Goal: Transaction & Acquisition: Obtain resource

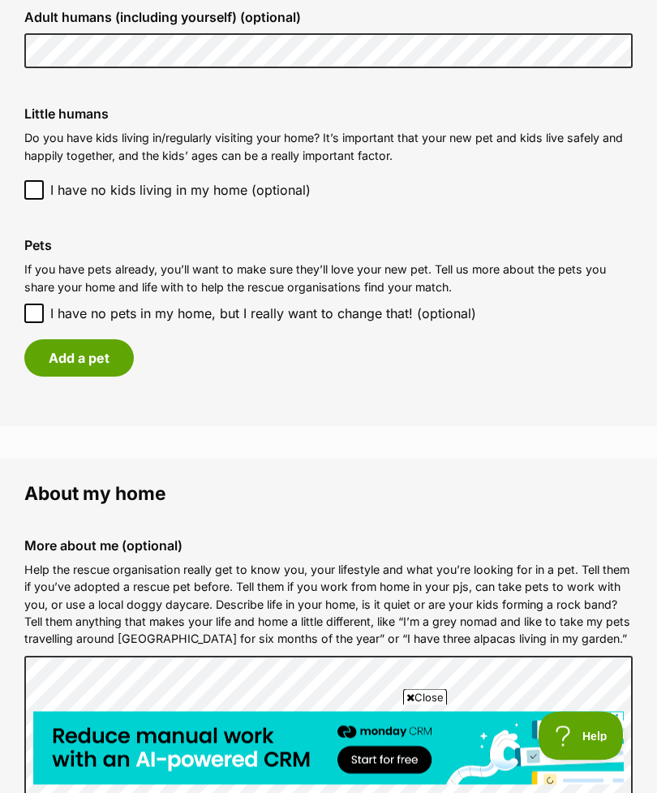
scroll to position [1326, 0]
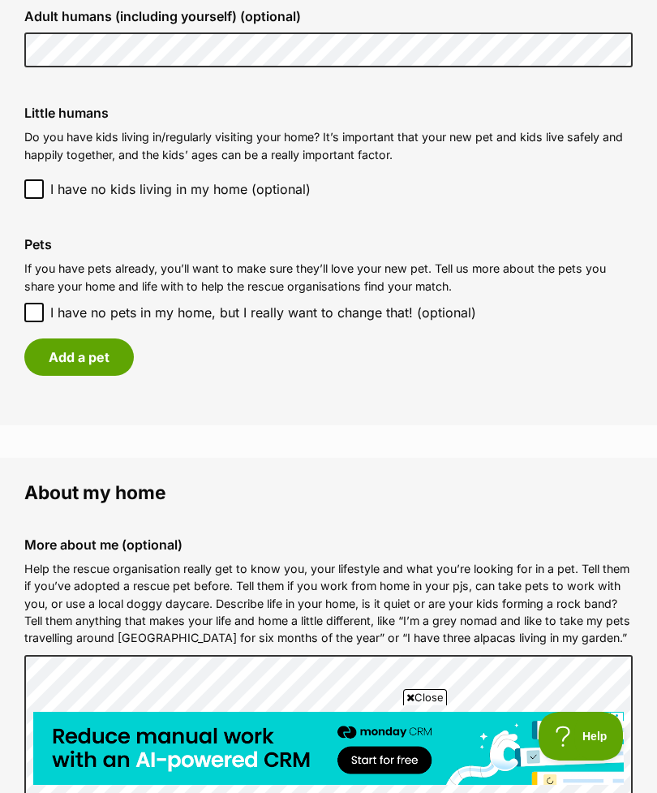
click at [32, 309] on input "I have no pets in my home, but I really want to change that! (optional)" at bounding box center [33, 312] width 19 height 19
checkbox input "true"
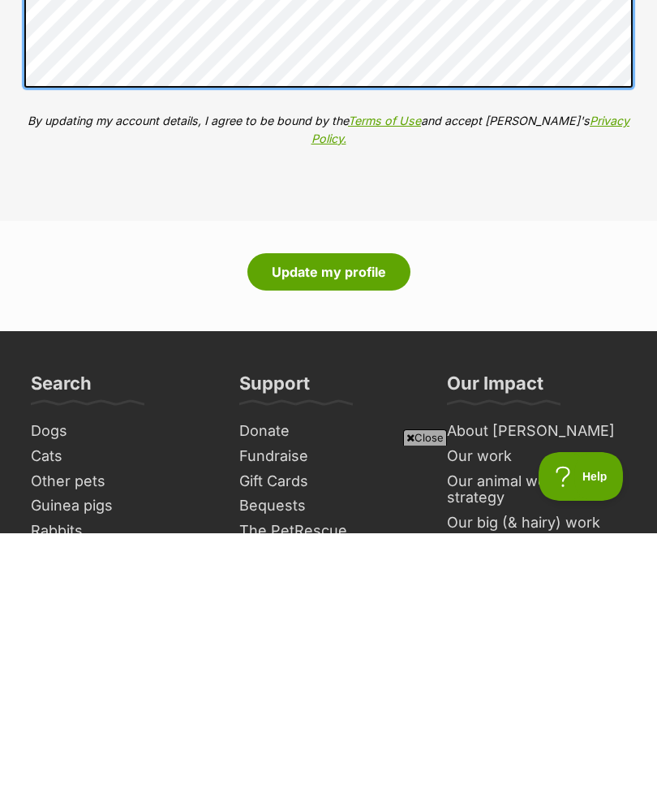
scroll to position [1751, 0]
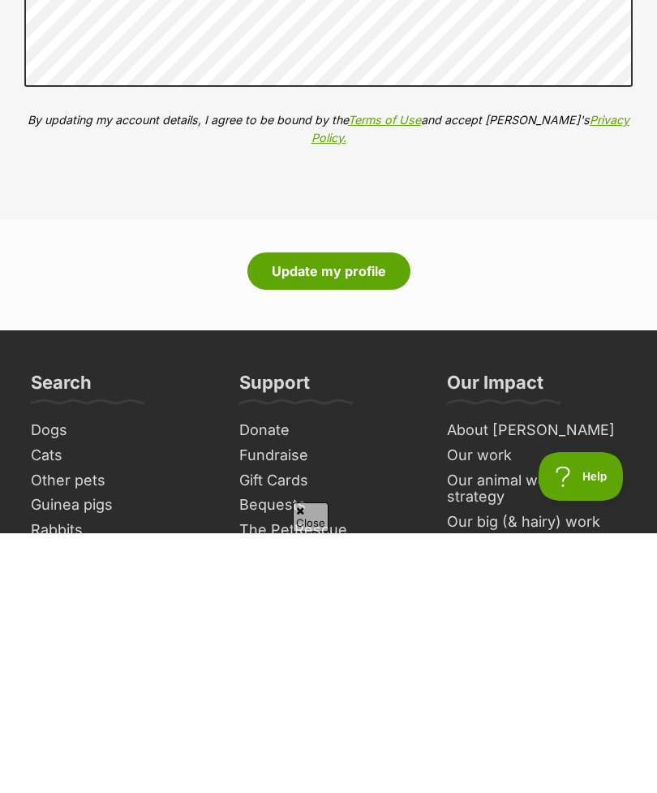
click at [327, 512] on button "Update my profile" at bounding box center [328, 530] width 163 height 37
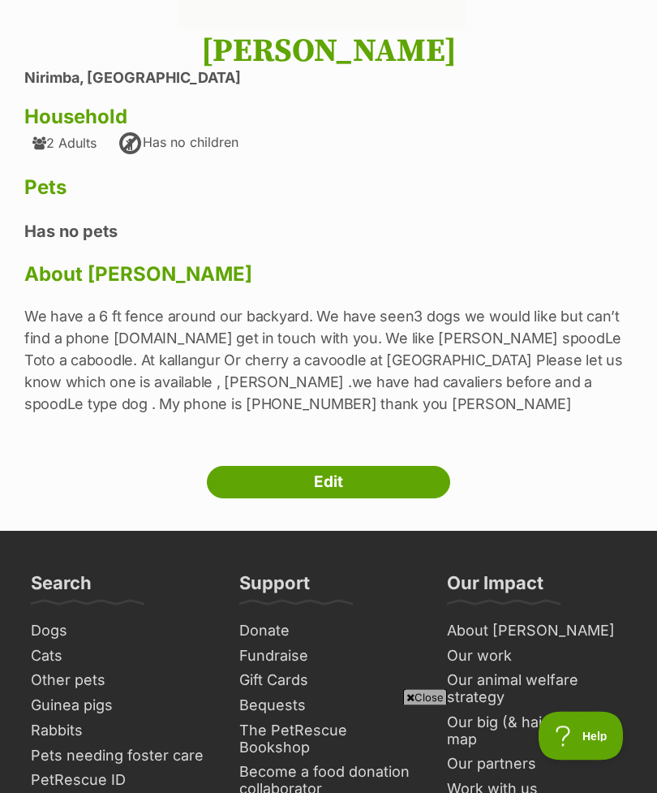
scroll to position [411, 0]
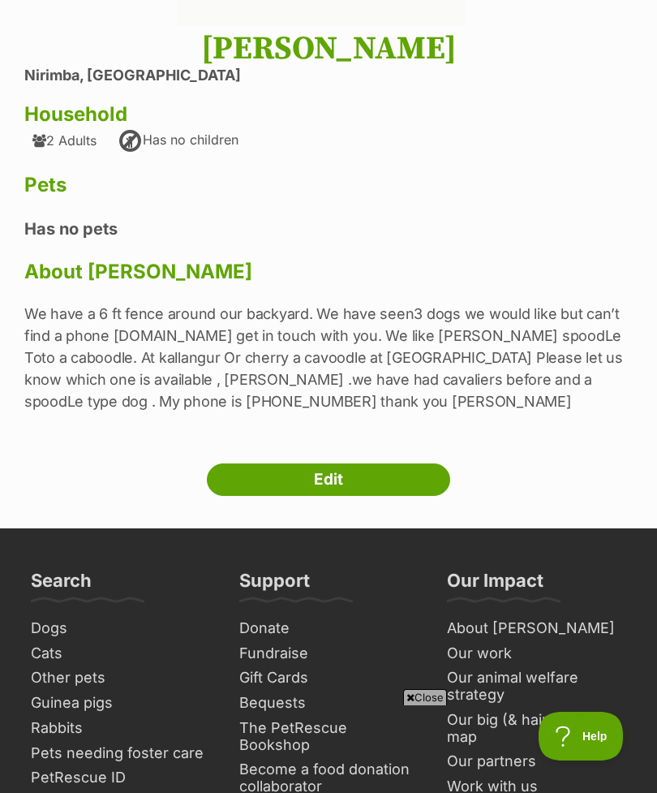
click at [43, 626] on link "Dogs" at bounding box center [120, 628] width 192 height 25
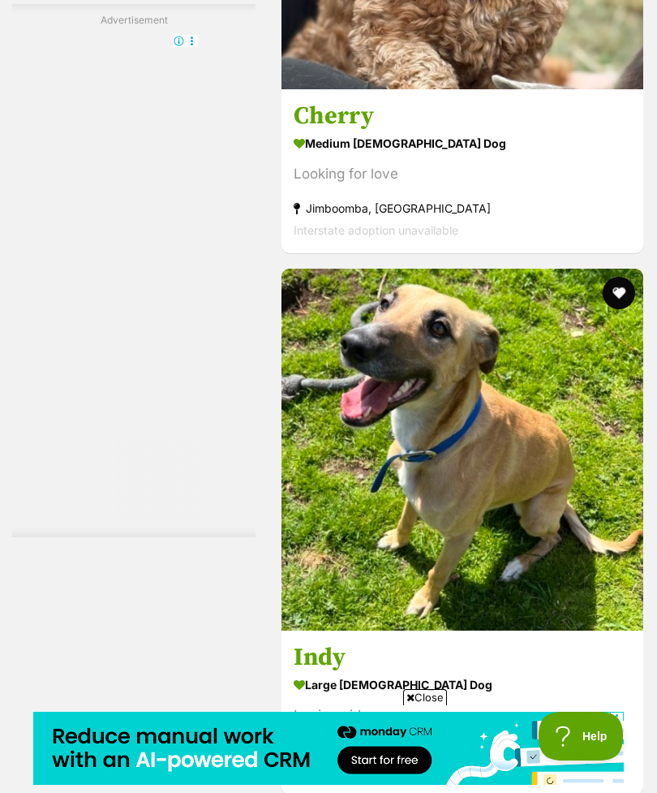
scroll to position [9487, 0]
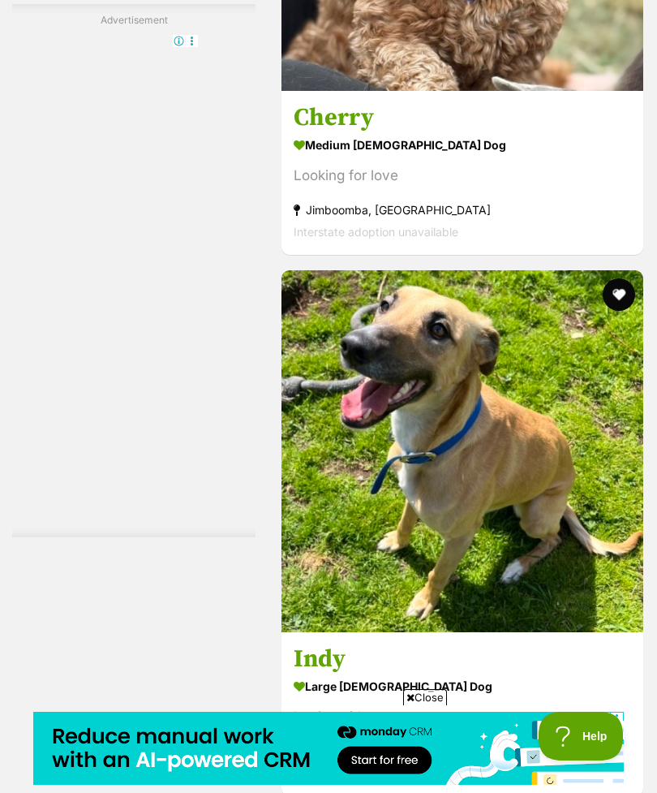
click at [316, 133] on h3 "Cherry" at bounding box center [463, 117] width 338 height 31
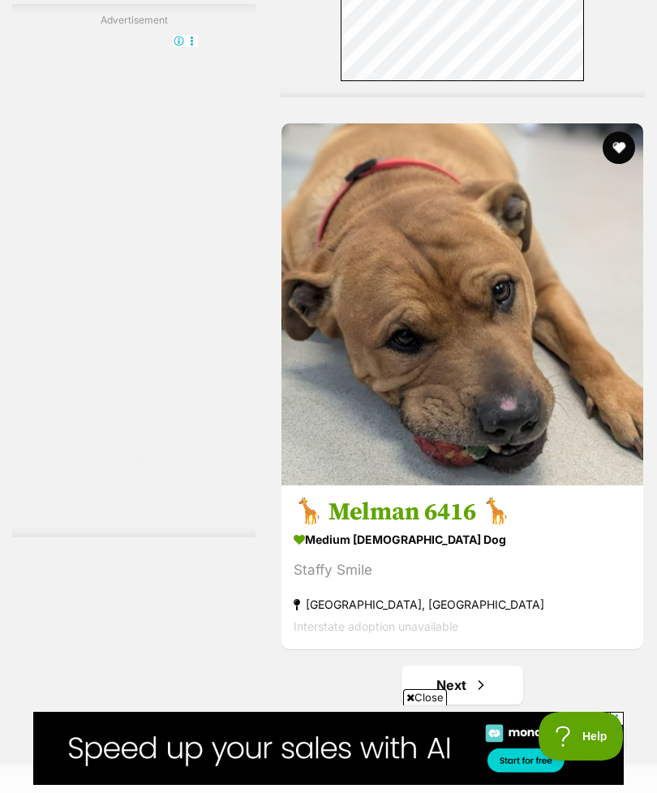
scroll to position [11577, 0]
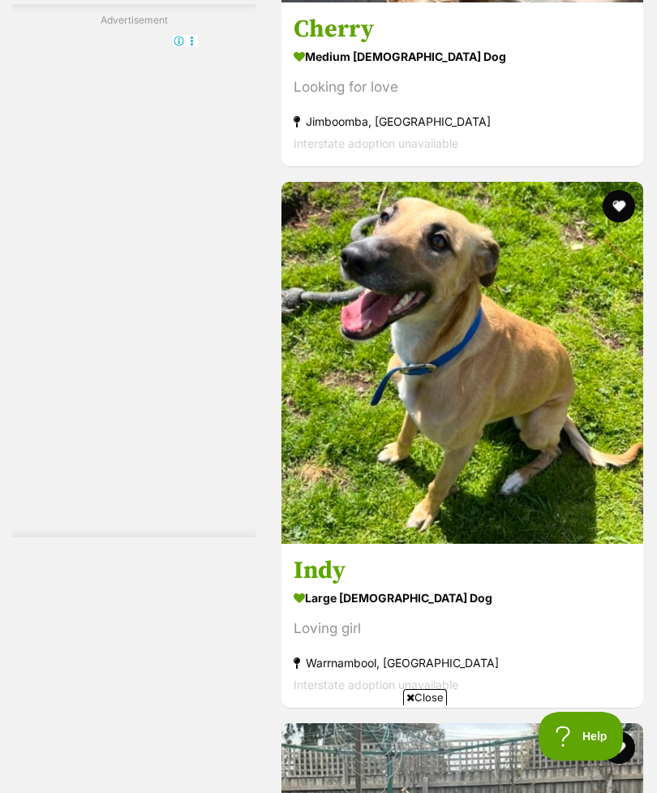
scroll to position [0, 0]
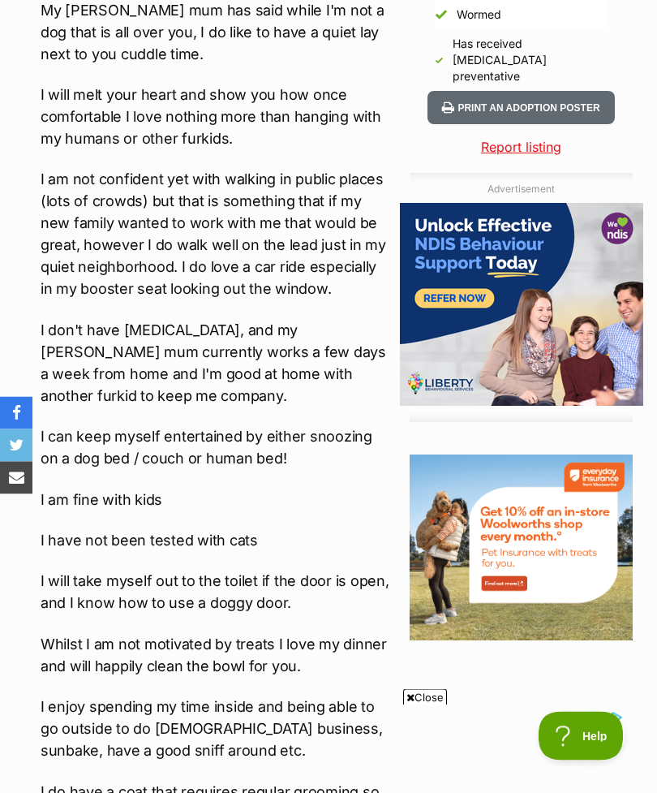
scroll to position [1473, 0]
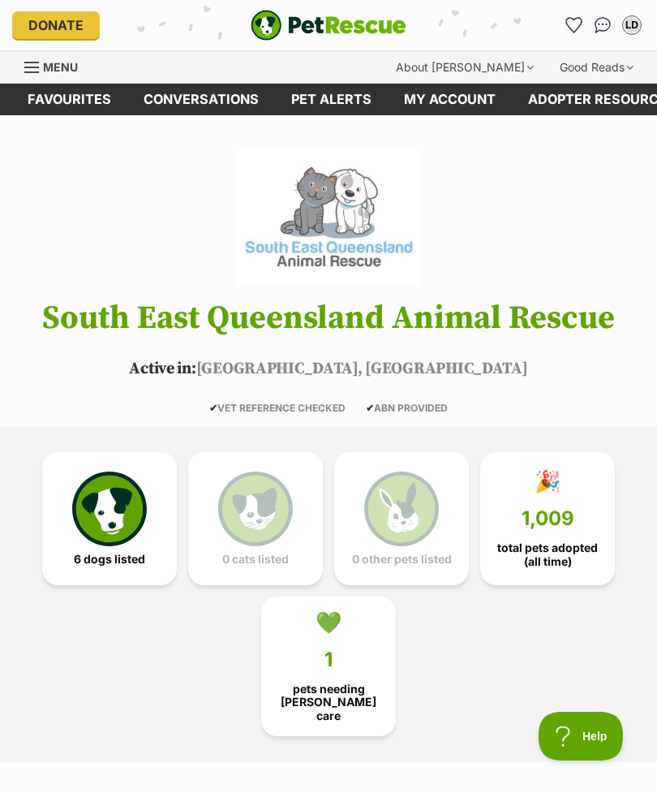
click at [112, 507] on img at bounding box center [109, 508] width 75 height 75
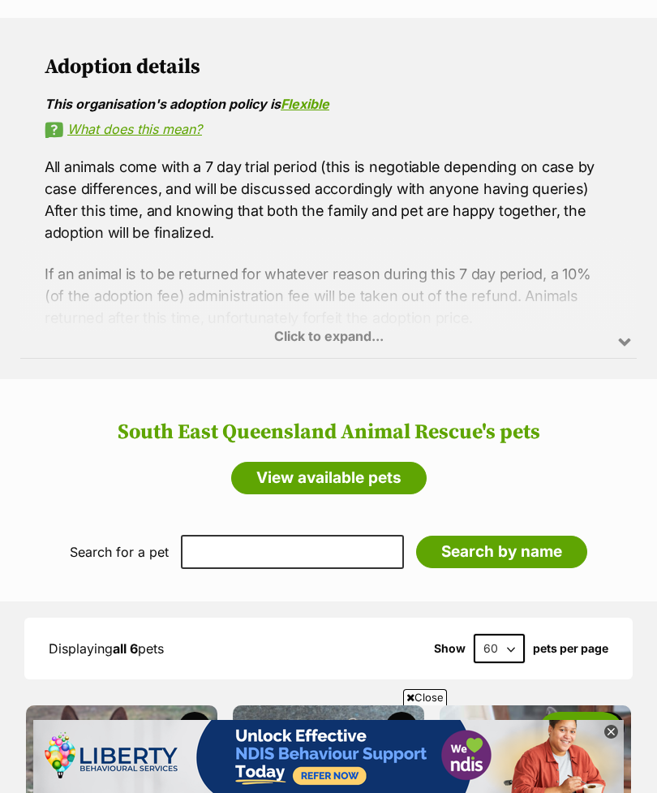
scroll to position [1421, 0]
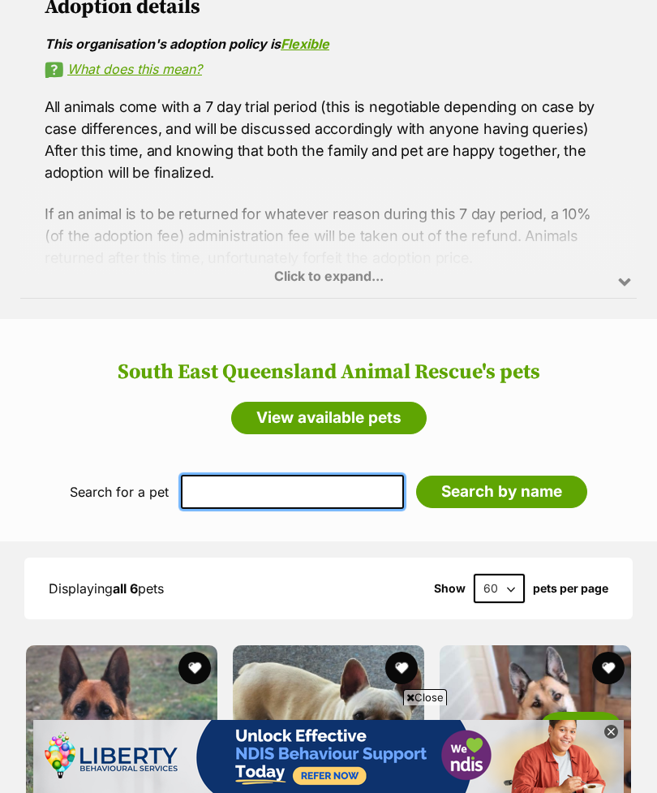
click at [268, 500] on input "text" at bounding box center [292, 492] width 223 height 34
type input "Missie"
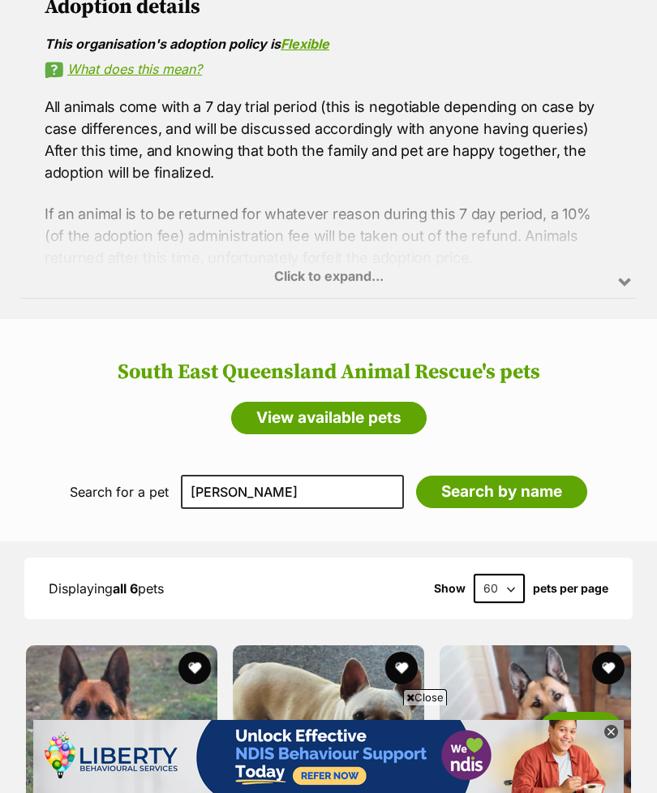
click at [492, 493] on input "Search by name" at bounding box center [501, 491] width 171 height 32
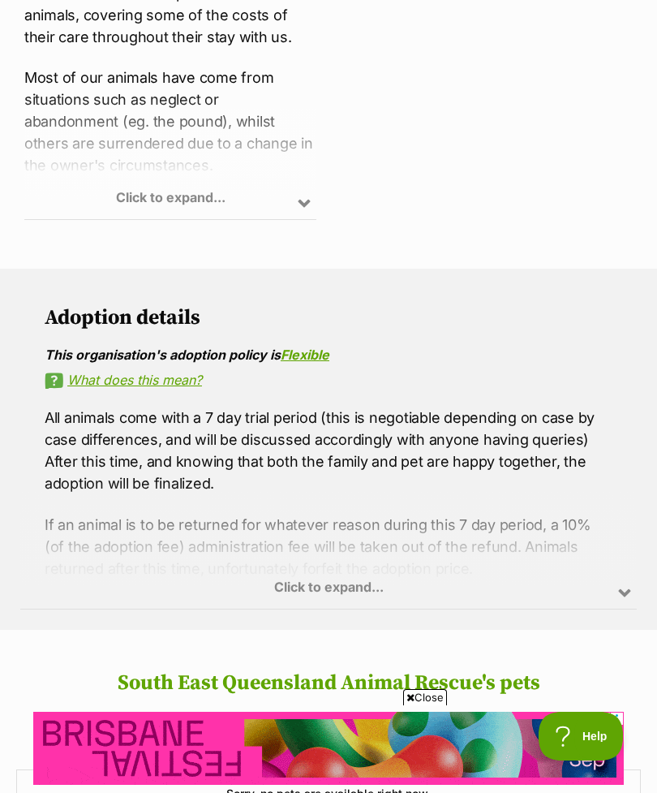
scroll to position [1125, 0]
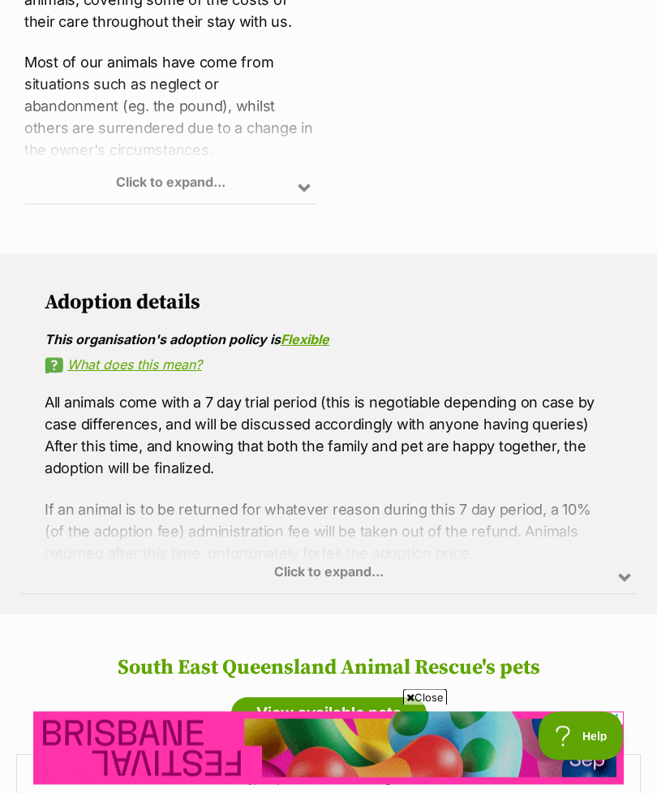
click at [333, 698] on link "View available pets" at bounding box center [329, 714] width 196 height 32
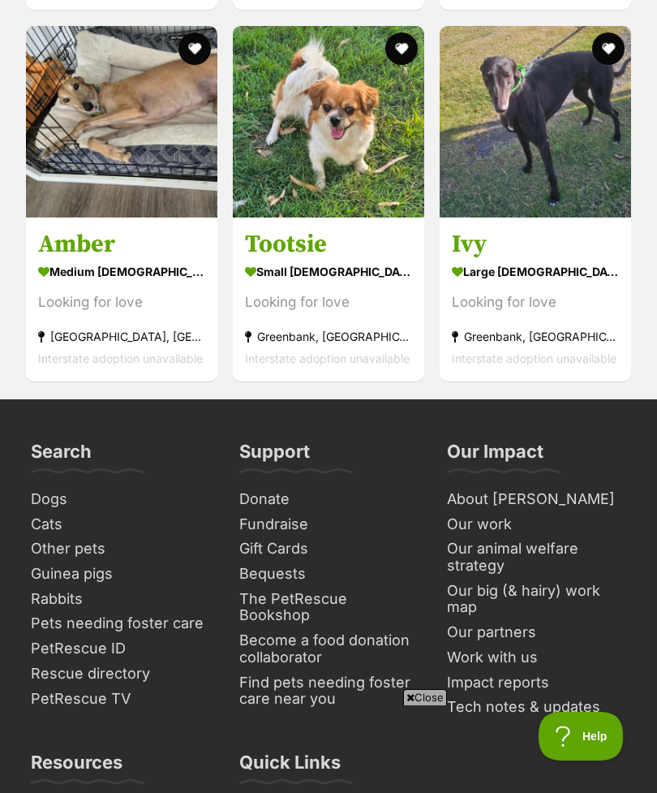
scroll to position [2384, 0]
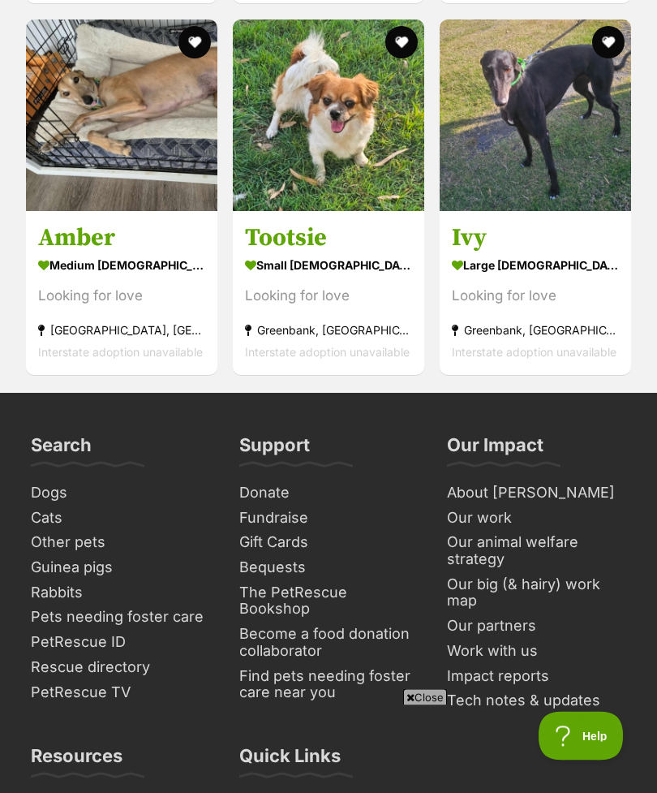
click at [44, 484] on link "Dogs" at bounding box center [120, 493] width 192 height 25
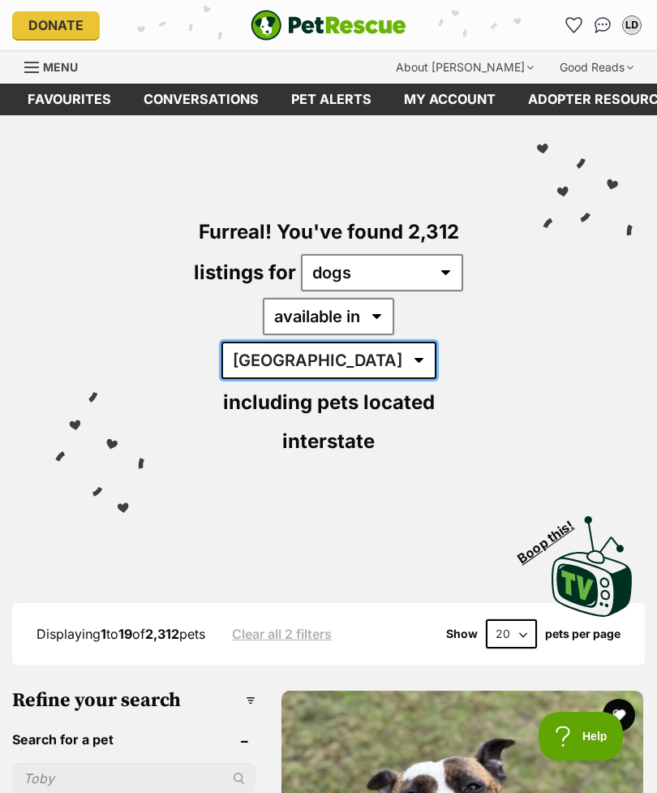
click at [434, 342] on select "[GEOGRAPHIC_DATA] [GEOGRAPHIC_DATA] [GEOGRAPHIC_DATA] [GEOGRAPHIC_DATA] [GEOGRA…" at bounding box center [329, 360] width 215 height 37
select select "QLD"
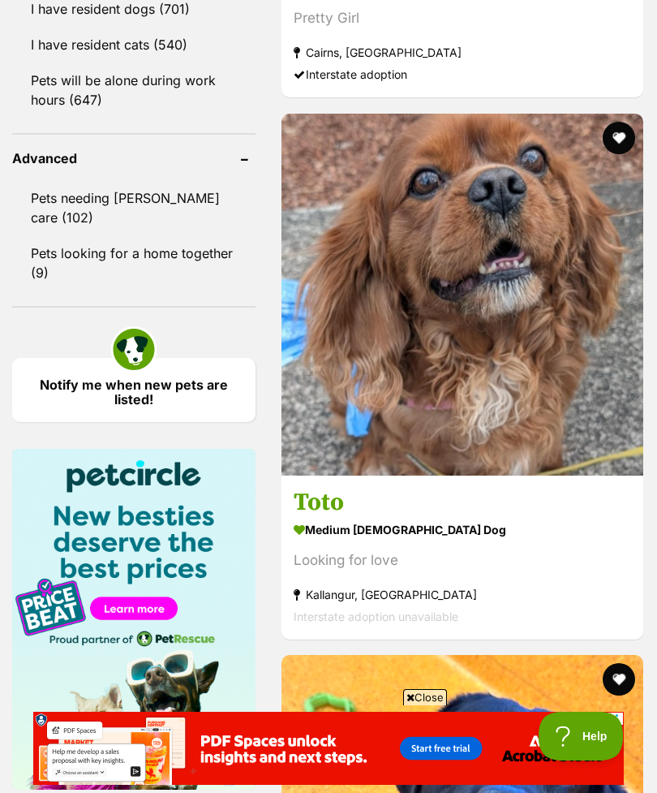
click at [452, 475] on img at bounding box center [463, 295] width 362 height 362
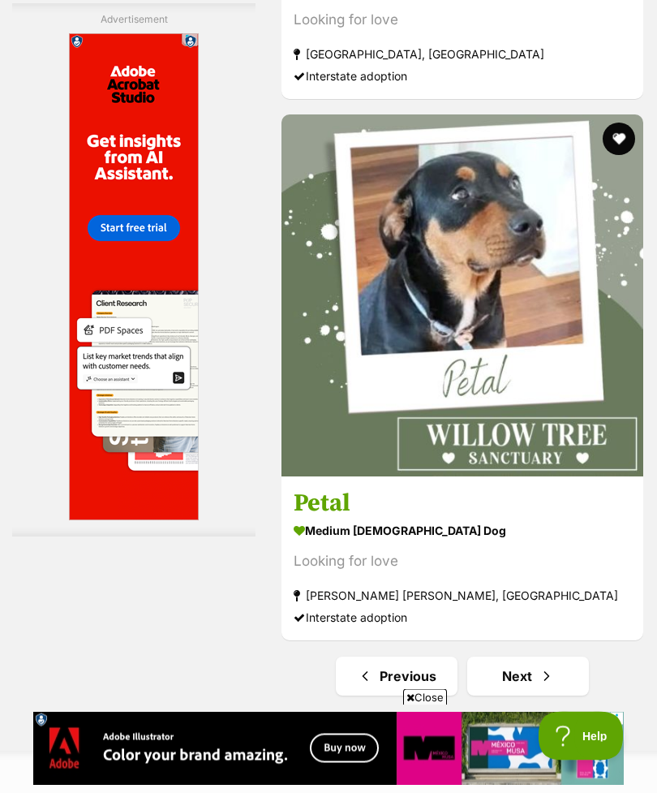
scroll to position [11835, 0]
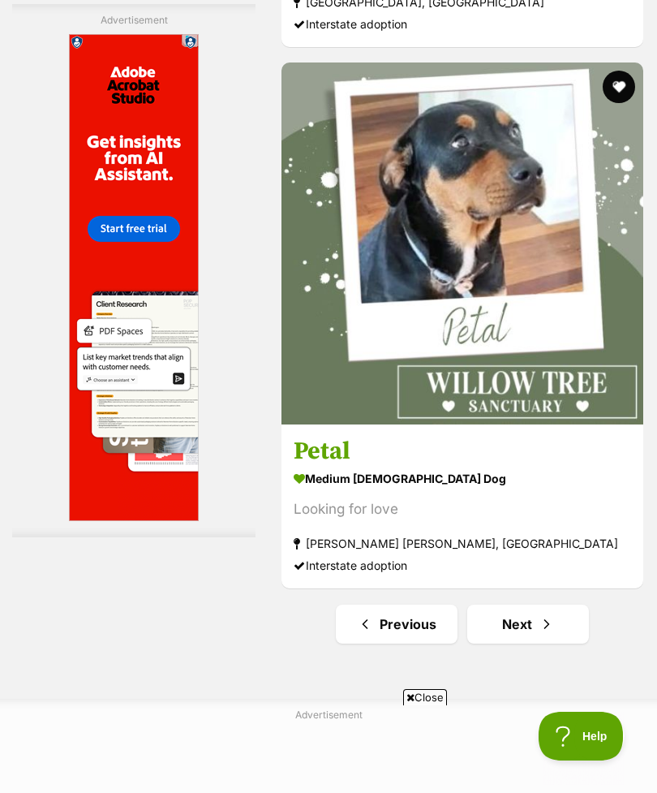
scroll to position [0, 0]
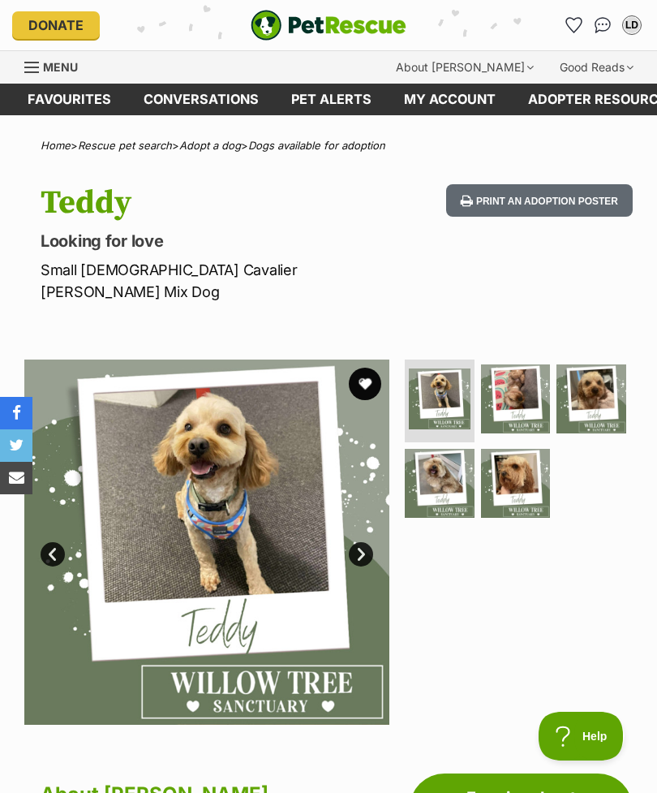
click at [522, 453] on img at bounding box center [516, 484] width 70 height 70
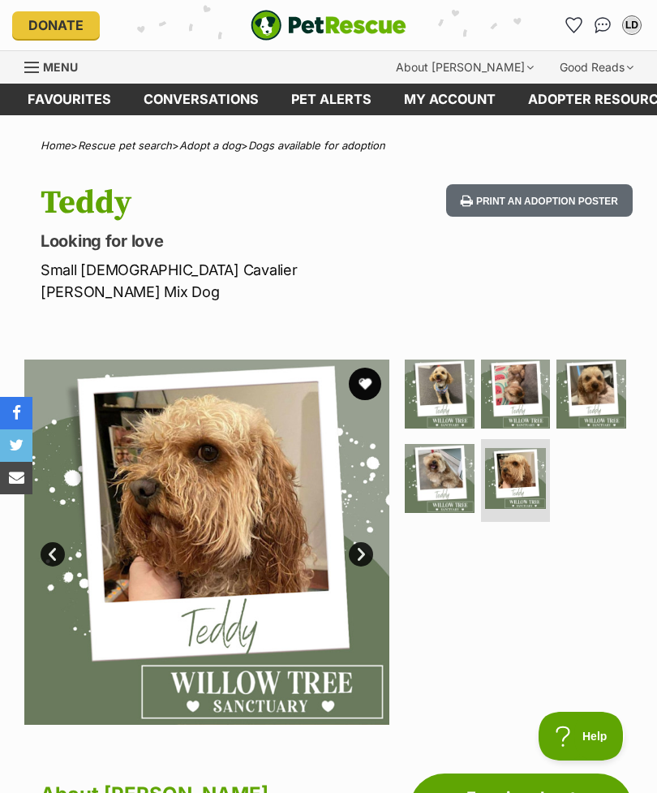
click at [355, 542] on link "Next" at bounding box center [361, 554] width 24 height 24
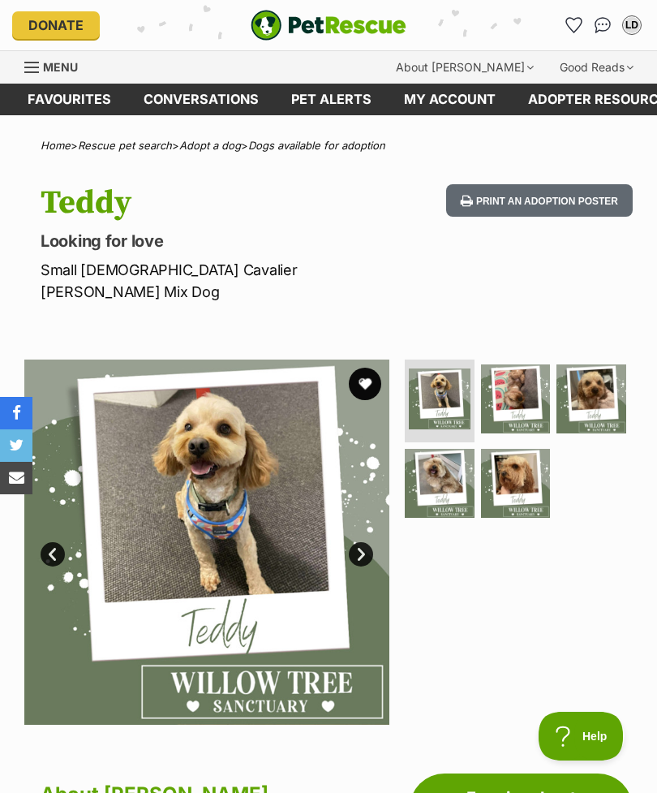
click at [359, 542] on link "Next" at bounding box center [361, 554] width 24 height 24
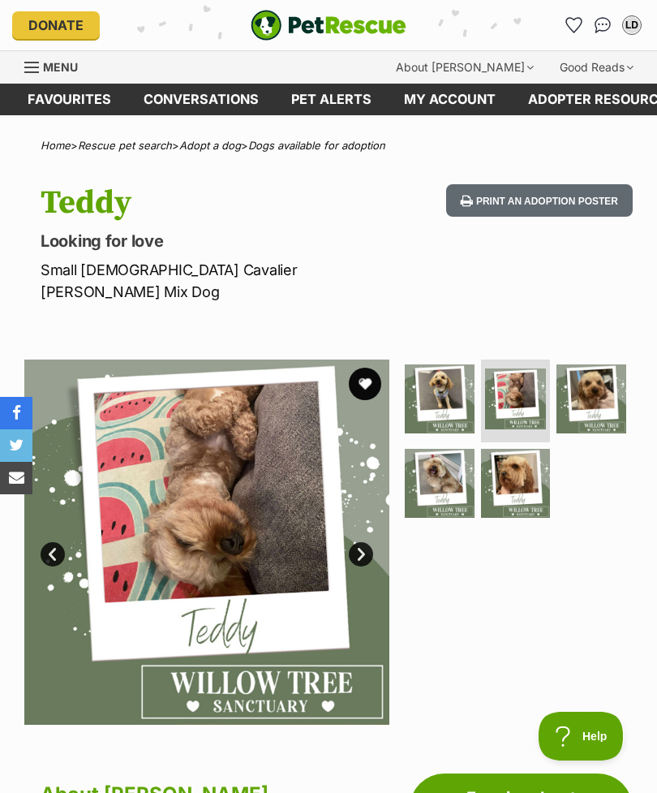
click at [364, 542] on link "Next" at bounding box center [361, 554] width 24 height 24
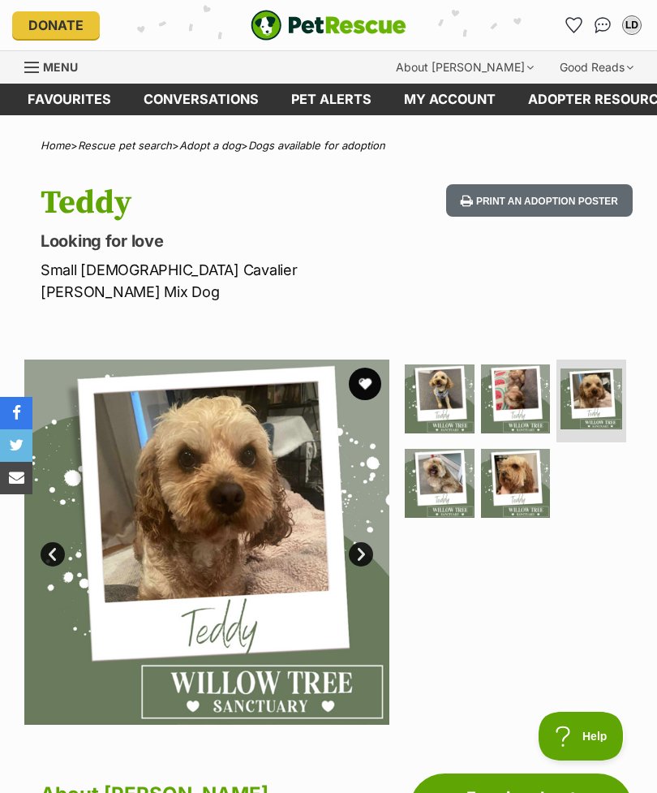
click at [360, 542] on link "Next" at bounding box center [361, 554] width 24 height 24
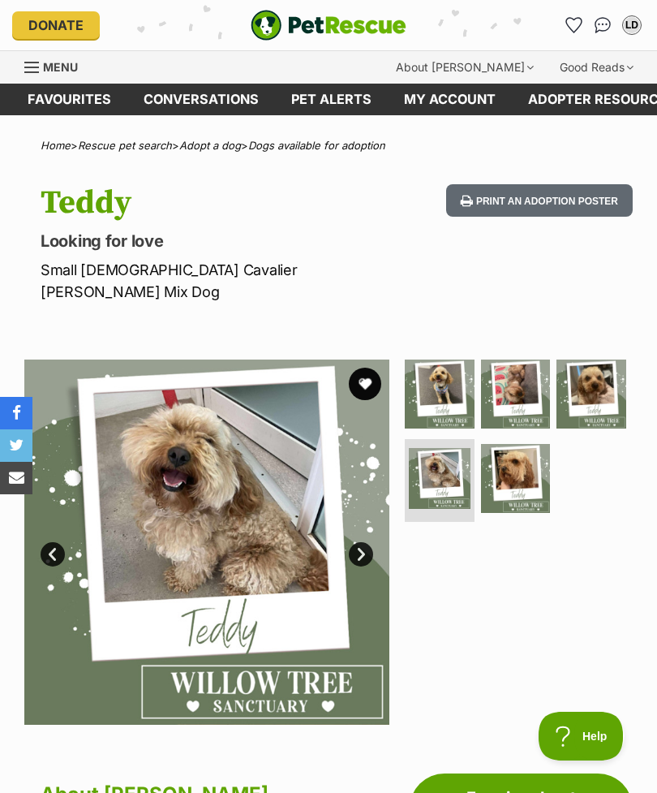
click at [360, 542] on link "Next" at bounding box center [361, 554] width 24 height 24
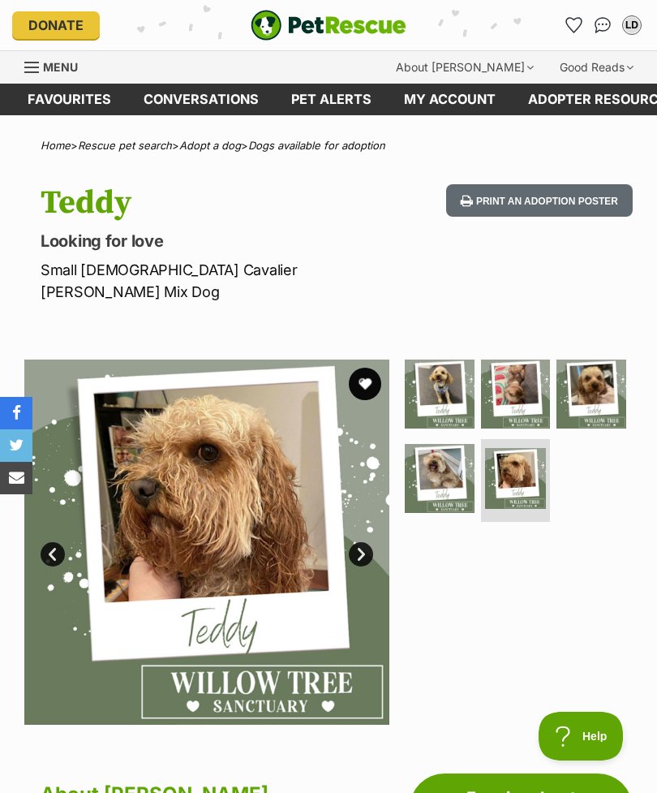
click at [351, 542] on link "Next" at bounding box center [361, 554] width 24 height 24
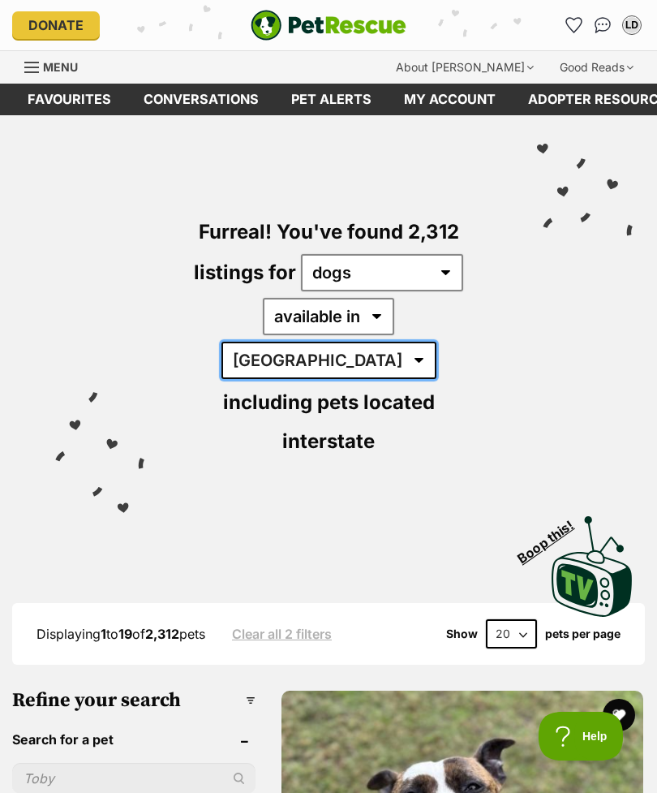
click at [423, 342] on select "Australia ACT NSW NT QLD SA TAS VIC WA" at bounding box center [329, 360] width 215 height 37
select select "QLD"
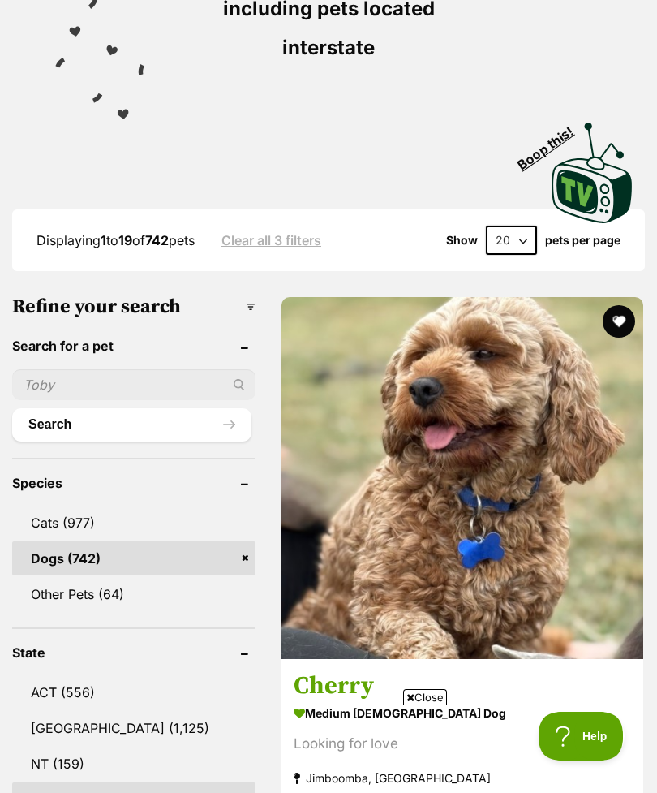
click at [60, 369] on input "text" at bounding box center [133, 384] width 243 height 31
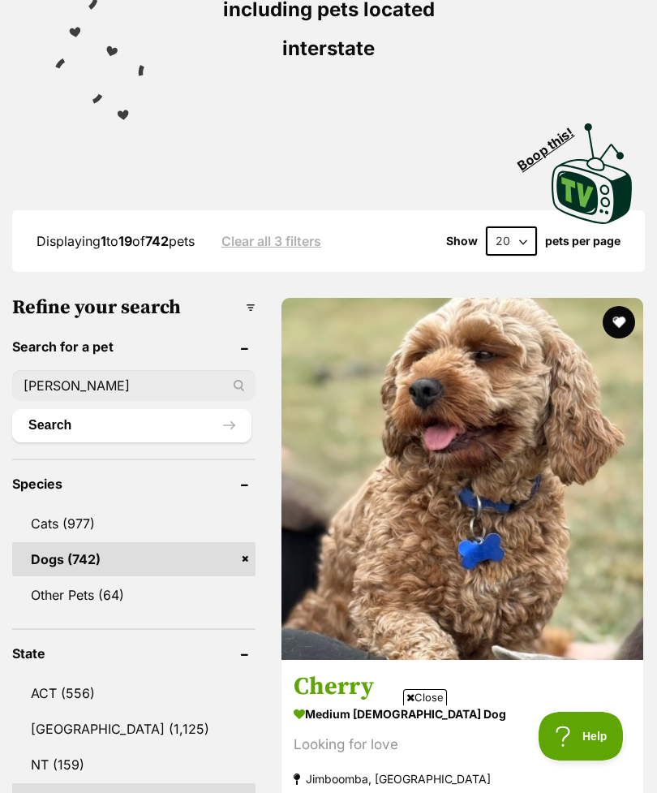
type input "[PERSON_NAME]"
click at [114, 409] on button "Search" at bounding box center [131, 425] width 239 height 32
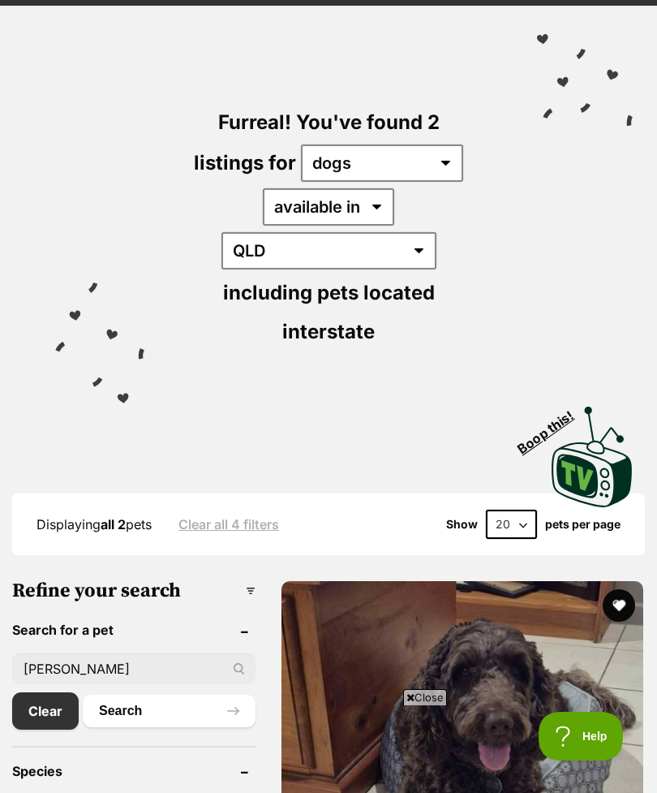
click at [80, 653] on input "Missie" at bounding box center [133, 668] width 243 height 31
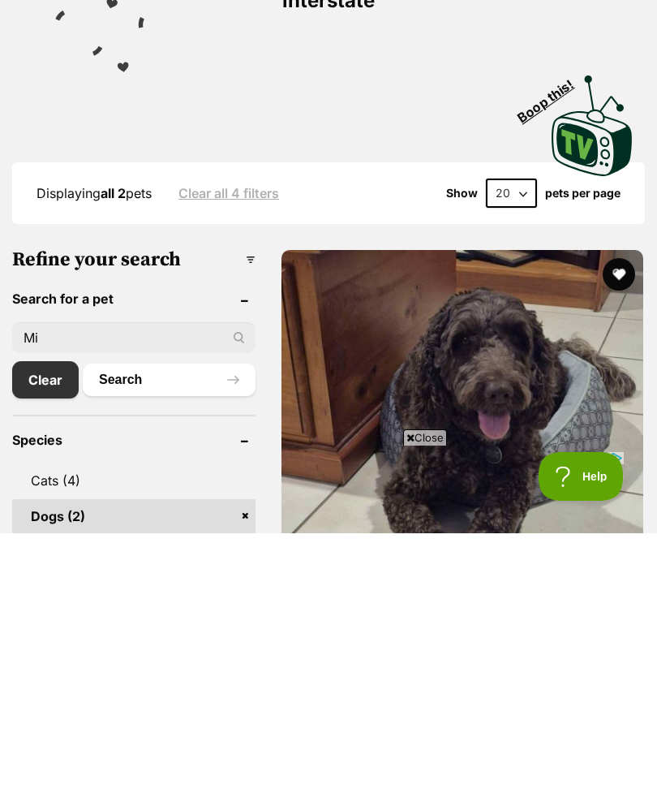
type input "M"
type input "[PERSON_NAME]"
click at [156, 623] on button "Search" at bounding box center [169, 639] width 173 height 32
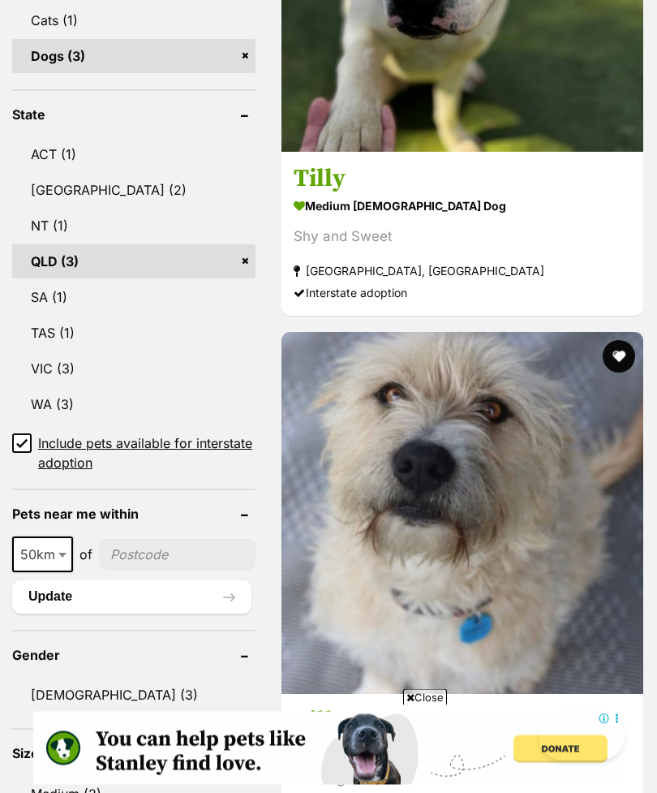
scroll to position [991, 0]
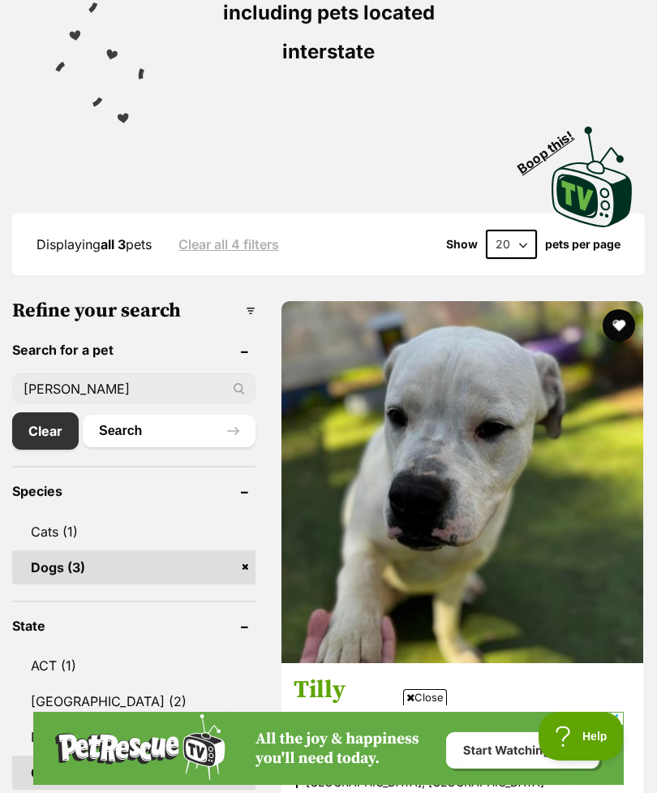
click at [57, 373] on input "[PERSON_NAME]" at bounding box center [133, 388] width 243 height 31
type input "Toto"
click at [132, 415] on button "Search" at bounding box center [169, 431] width 173 height 32
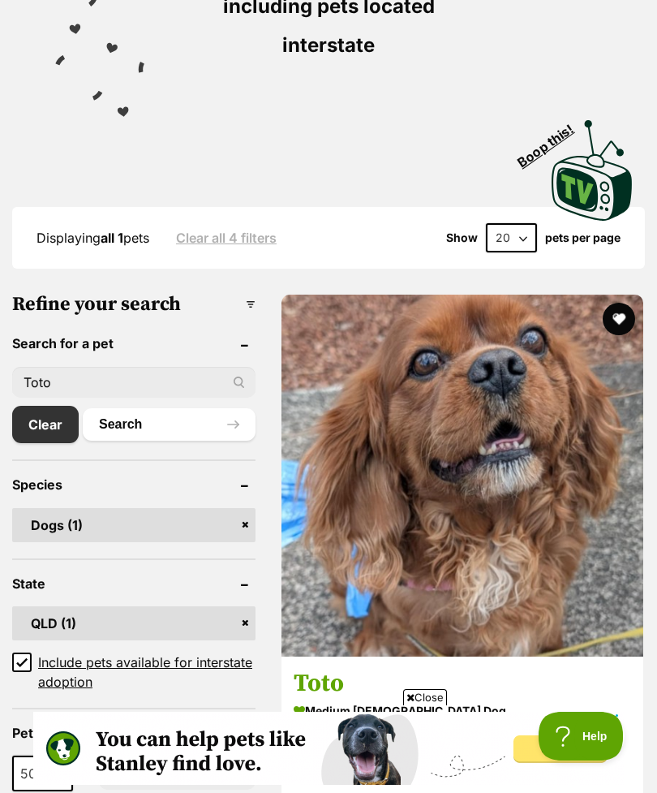
scroll to position [395, 0]
